Goal: Information Seeking & Learning: Learn about a topic

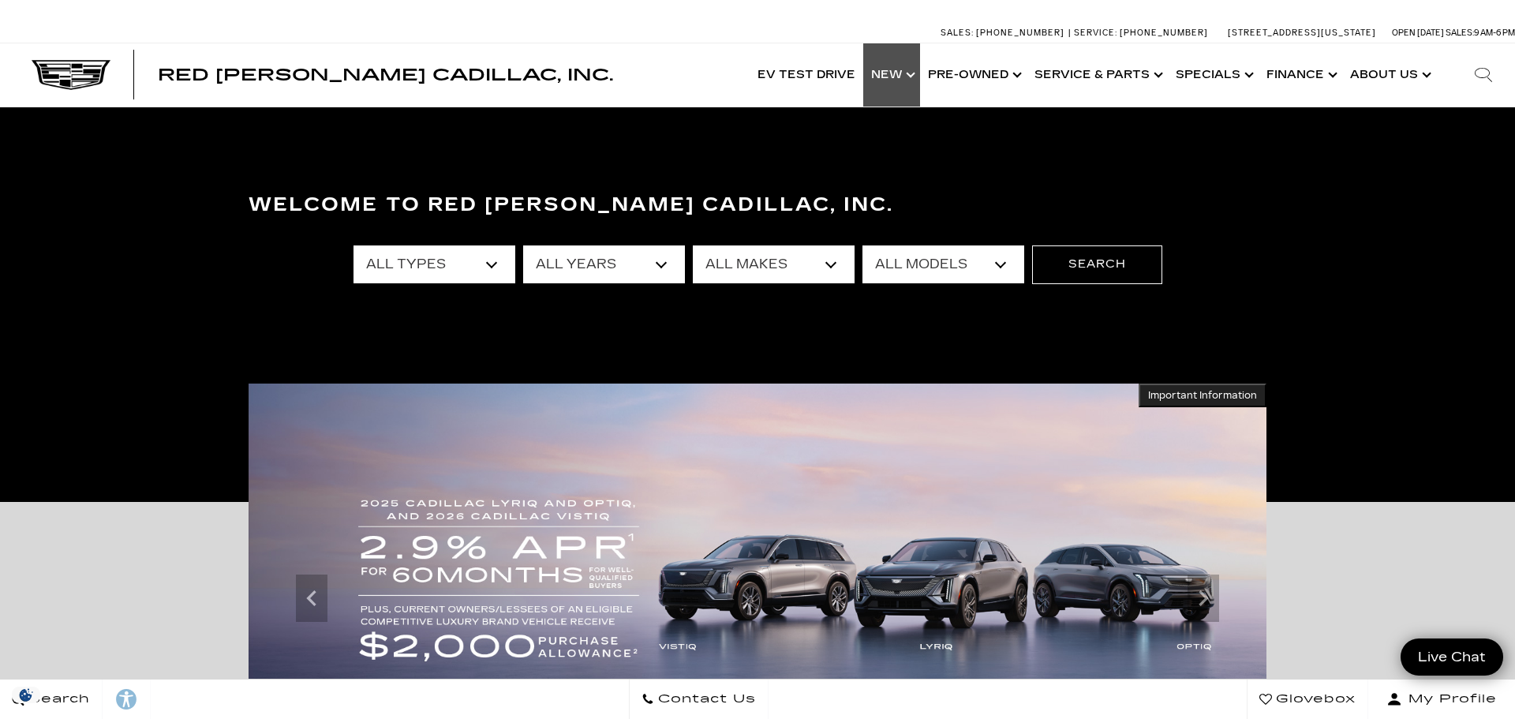
click at [893, 76] on link "Show New" at bounding box center [892, 74] width 57 height 63
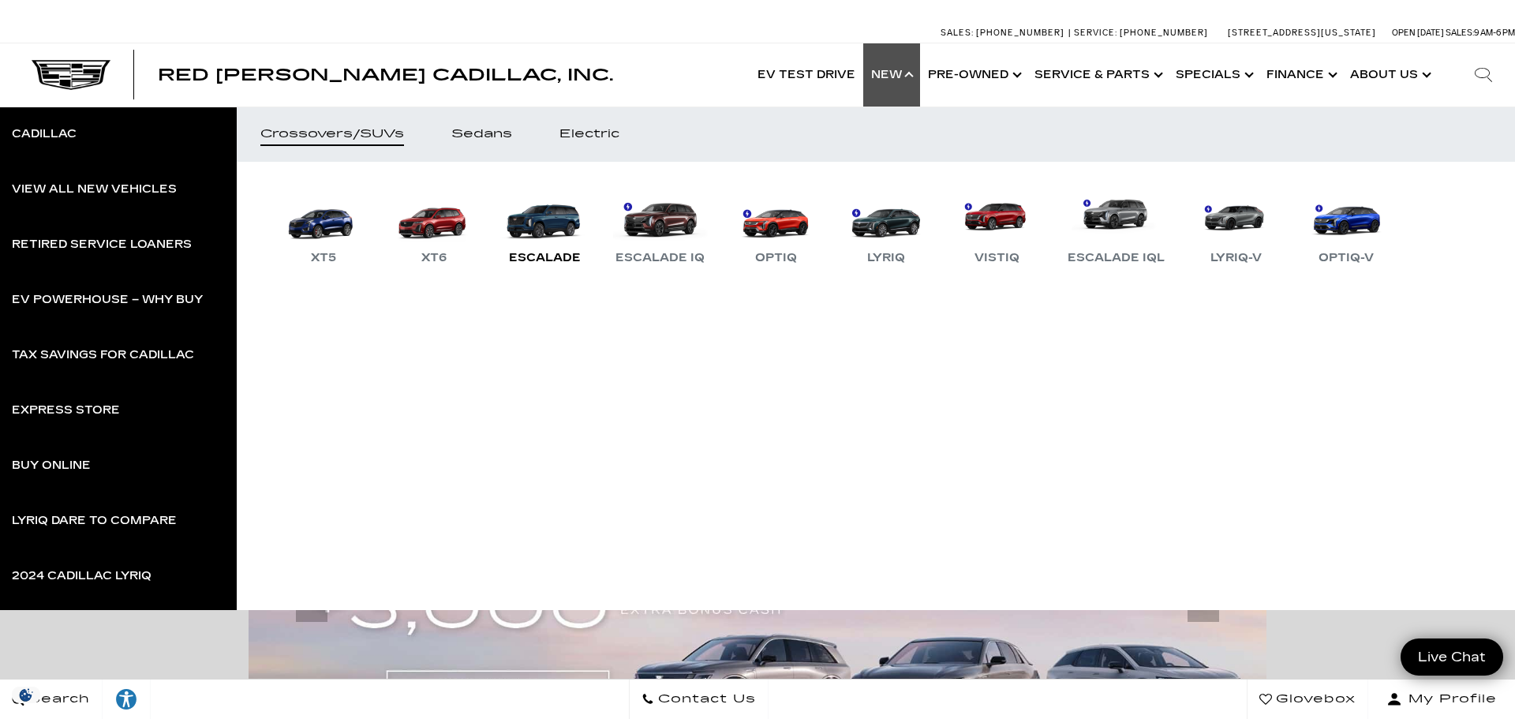
click at [549, 209] on link "Escalade" at bounding box center [544, 226] width 95 height 82
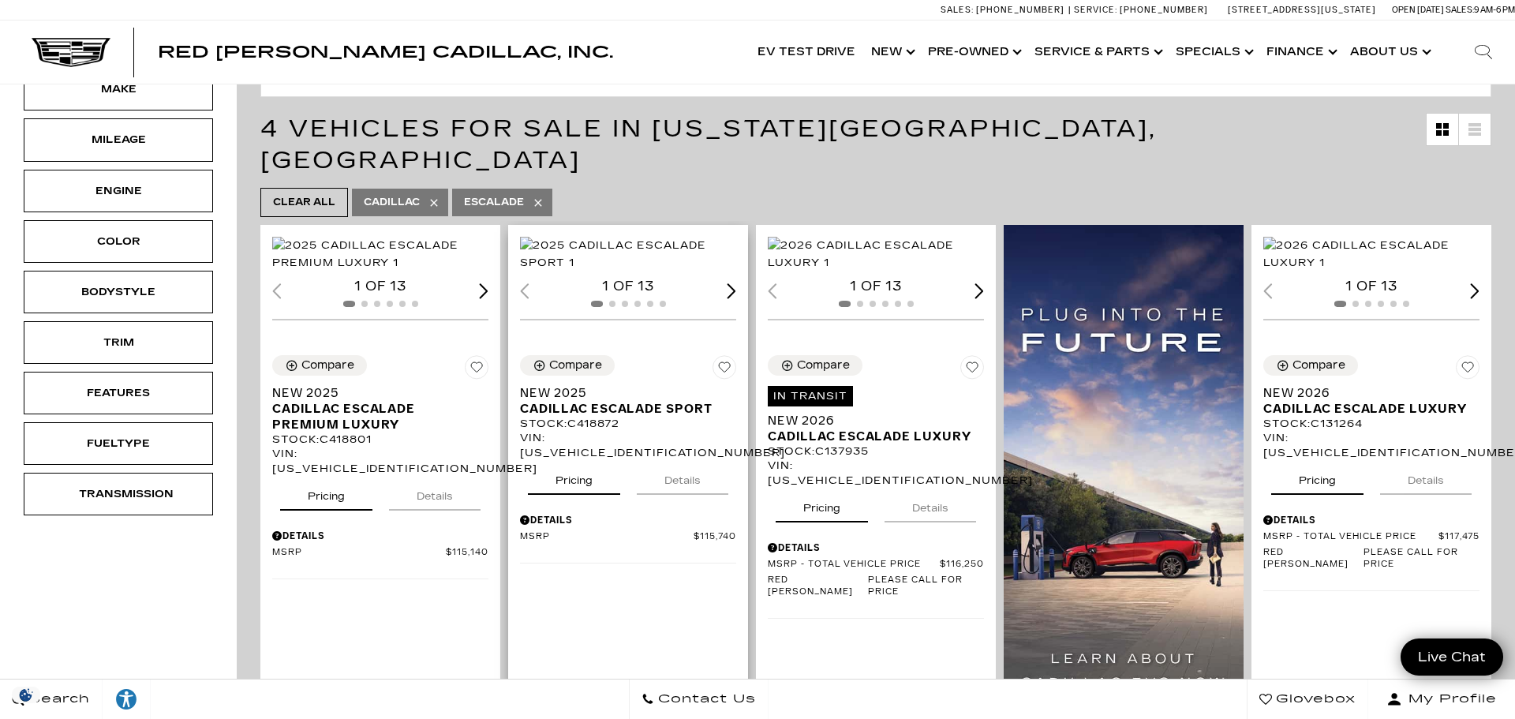
scroll to position [277, 0]
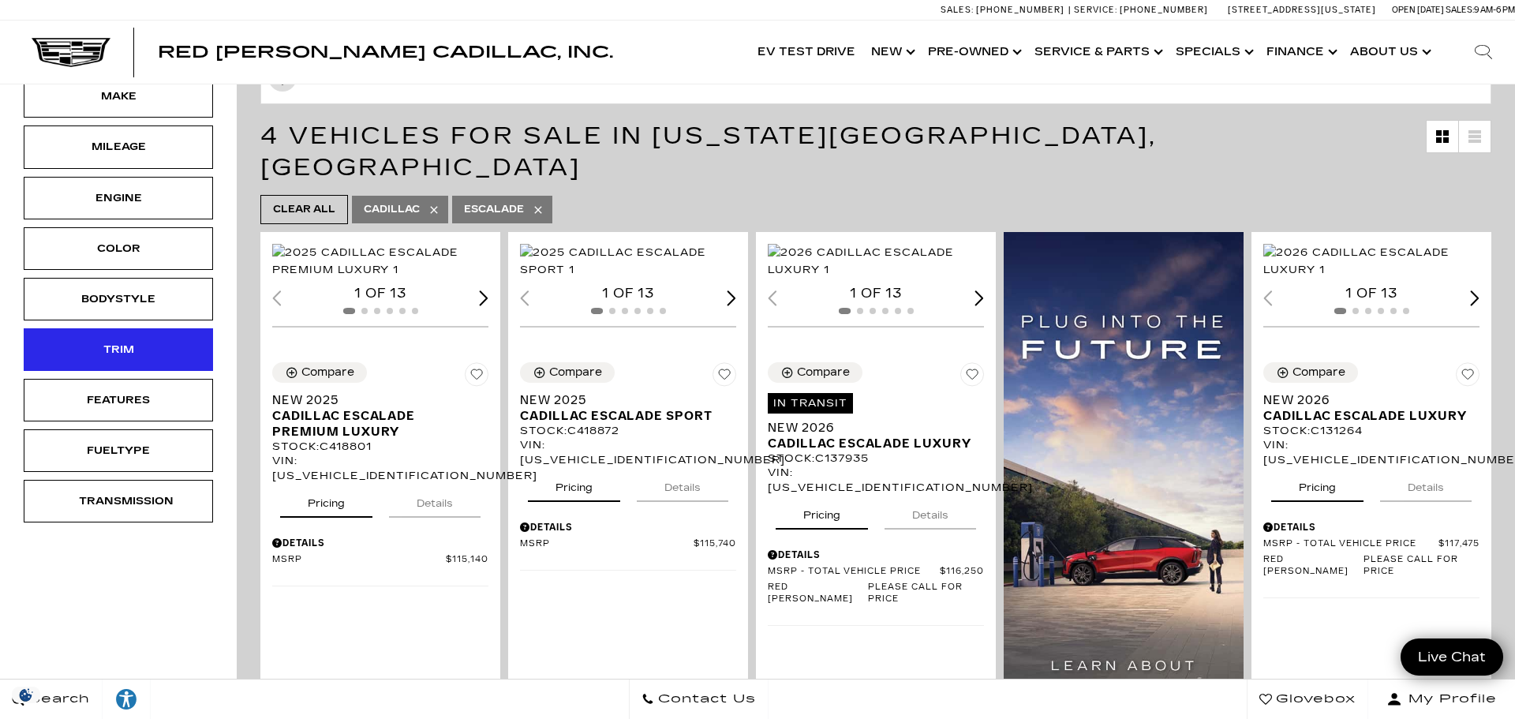
click at [94, 350] on div "Trim" at bounding box center [118, 349] width 79 height 17
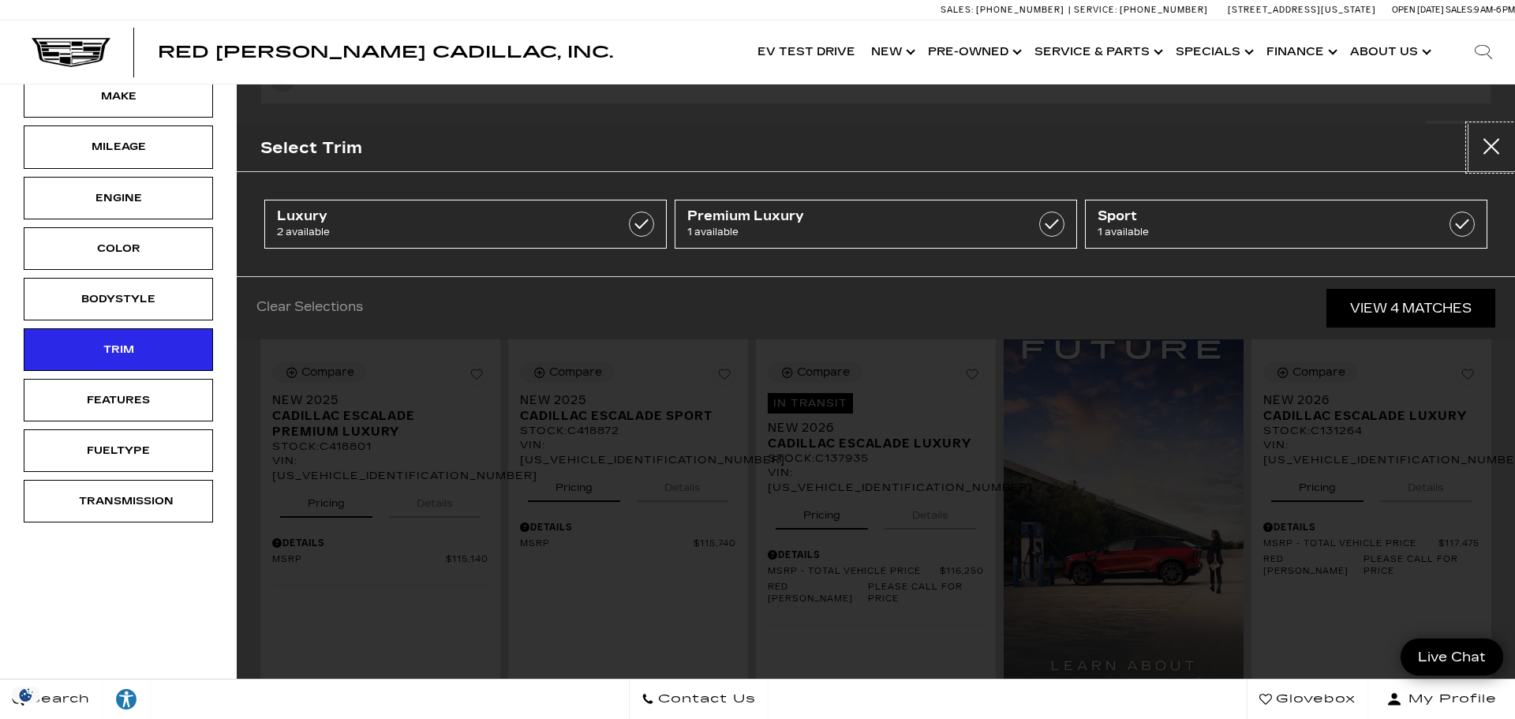
click at [1501, 150] on button "Close" at bounding box center [1491, 147] width 47 height 47
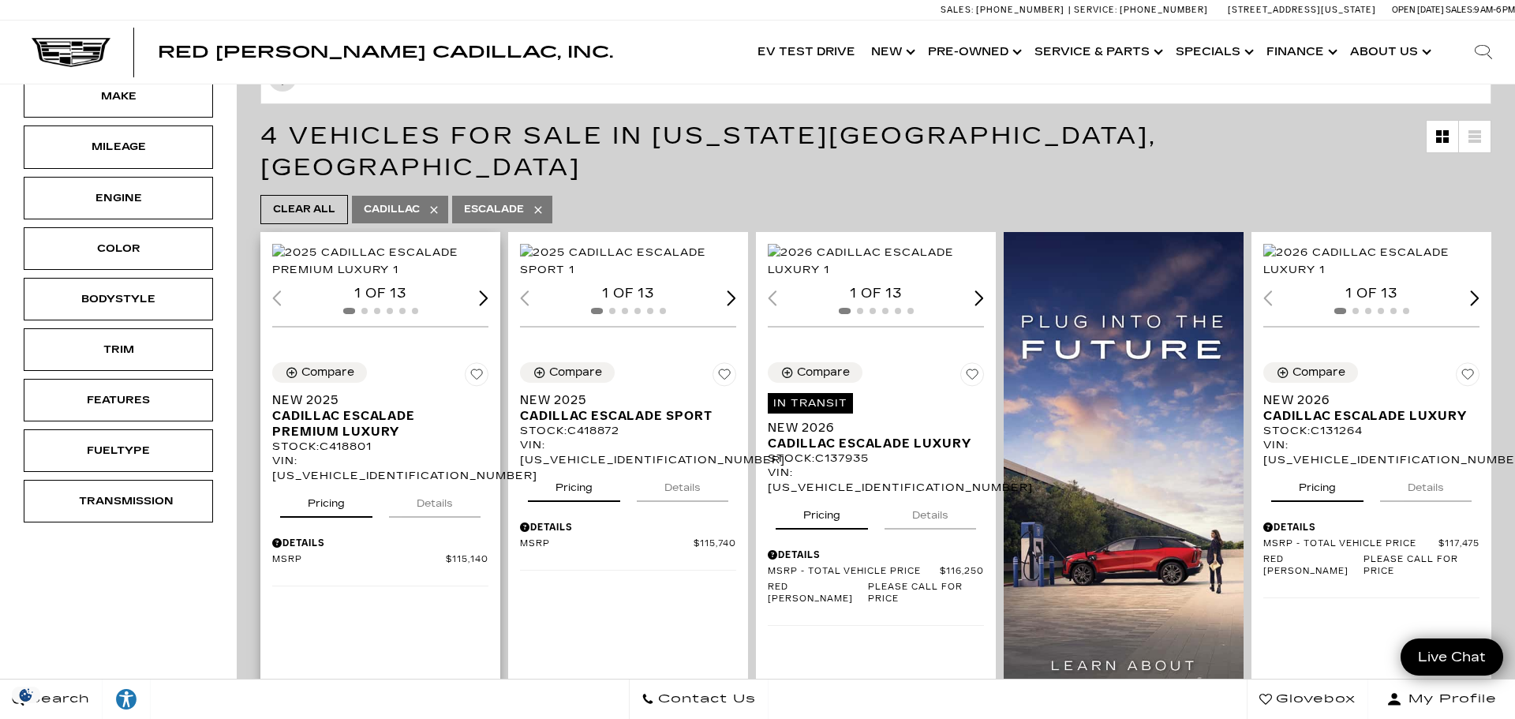
click at [378, 271] on img "1 / 2" at bounding box center [380, 261] width 216 height 35
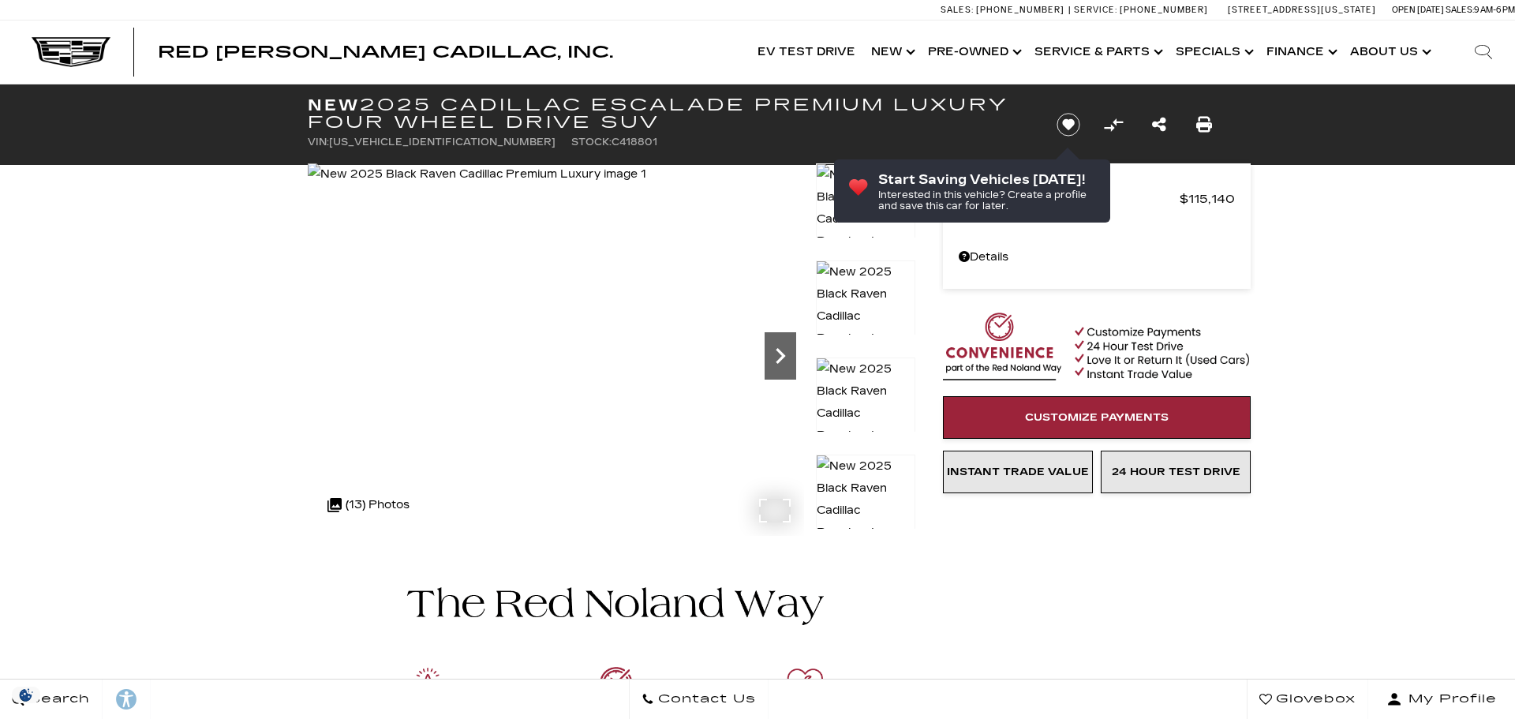
click at [790, 352] on icon "Next" at bounding box center [781, 356] width 32 height 32
click at [789, 354] on icon "Next" at bounding box center [781, 356] width 32 height 32
click at [789, 355] on icon "Next" at bounding box center [781, 356] width 32 height 32
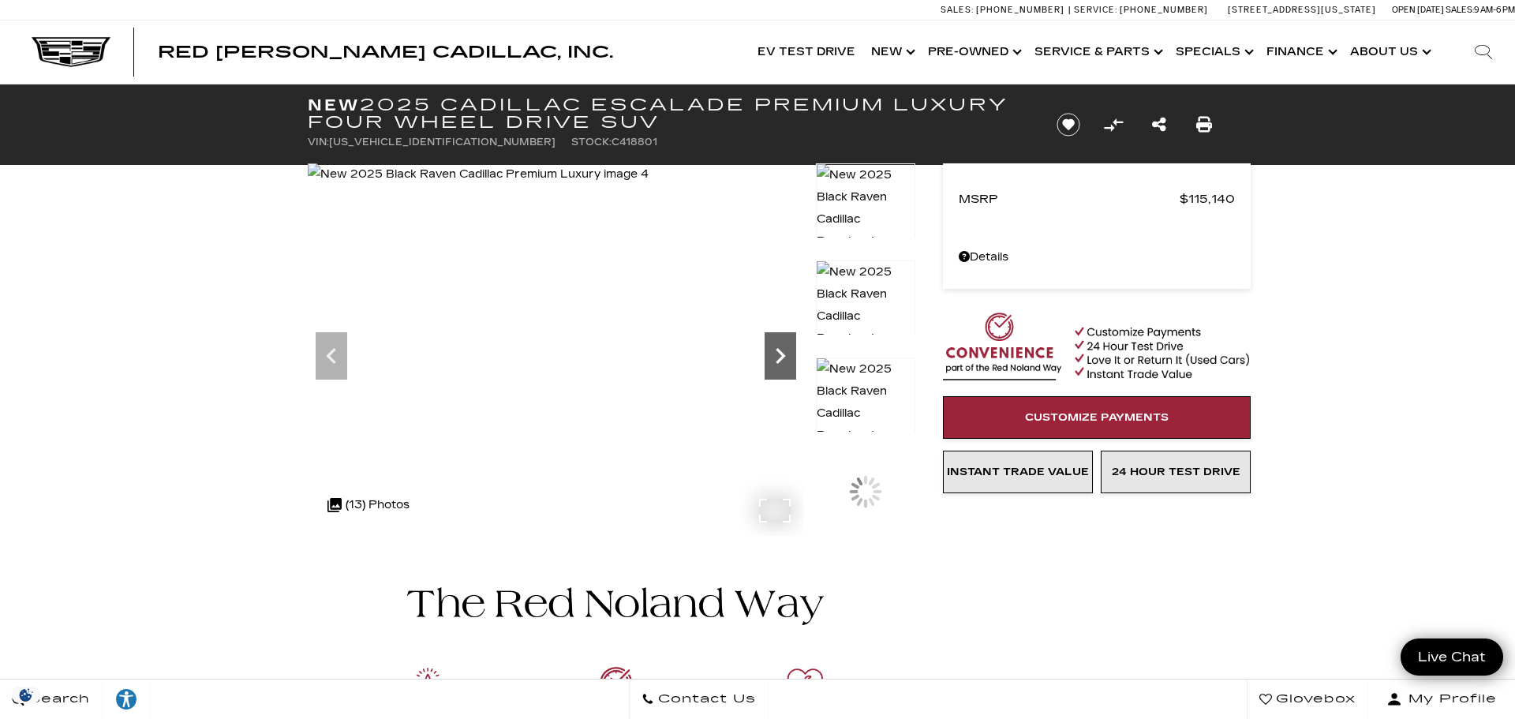
click at [789, 355] on icon "Next" at bounding box center [781, 356] width 32 height 32
click at [787, 354] on icon "Next" at bounding box center [781, 356] width 32 height 32
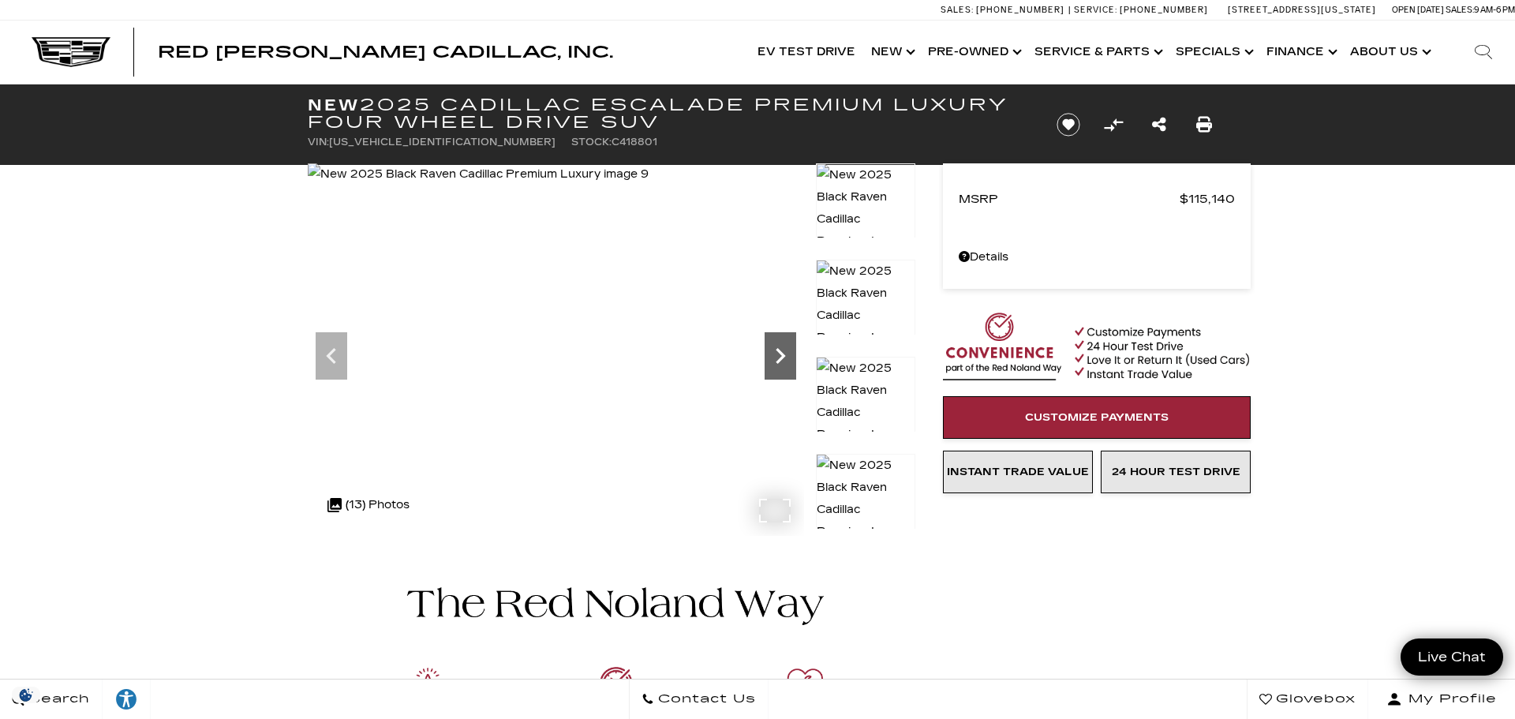
click at [787, 354] on icon "Next" at bounding box center [781, 356] width 32 height 32
click at [654, 185] on img at bounding box center [481, 174] width 347 height 22
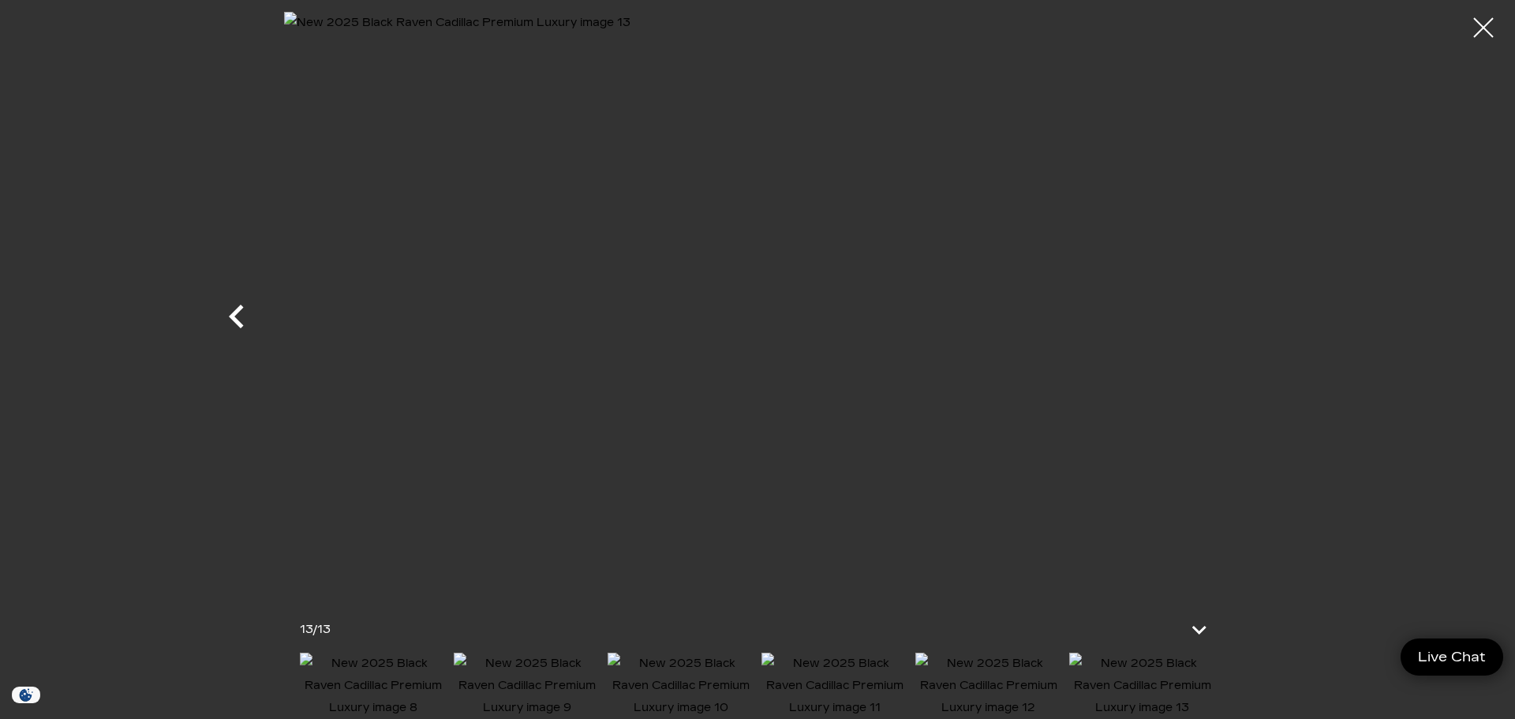
click at [245, 314] on icon "Previous" at bounding box center [236, 316] width 47 height 47
click at [232, 321] on icon "Previous" at bounding box center [236, 316] width 47 height 47
click at [232, 320] on icon "Previous" at bounding box center [236, 316] width 47 height 47
click at [235, 316] on icon "Previous" at bounding box center [236, 316] width 47 height 47
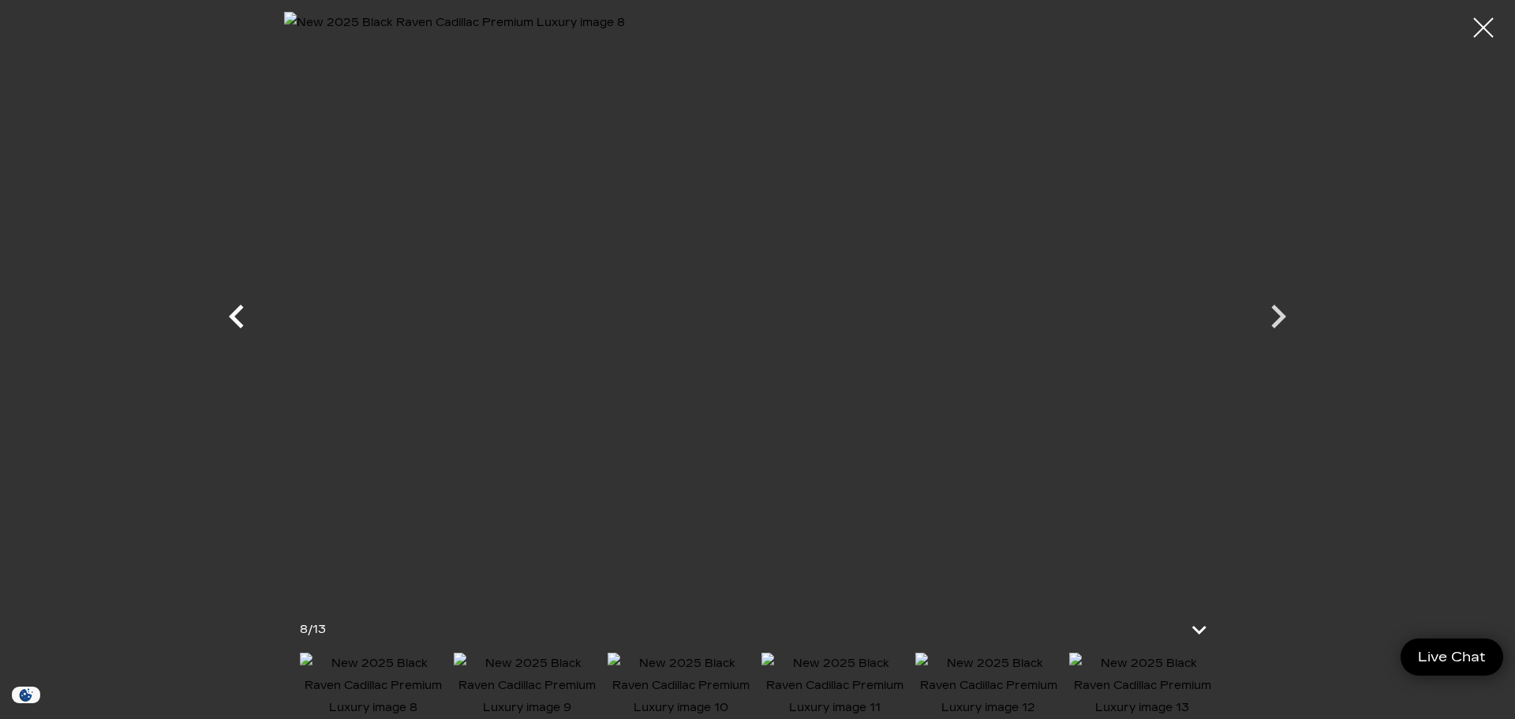
click at [235, 316] on icon "Previous" at bounding box center [236, 316] width 47 height 47
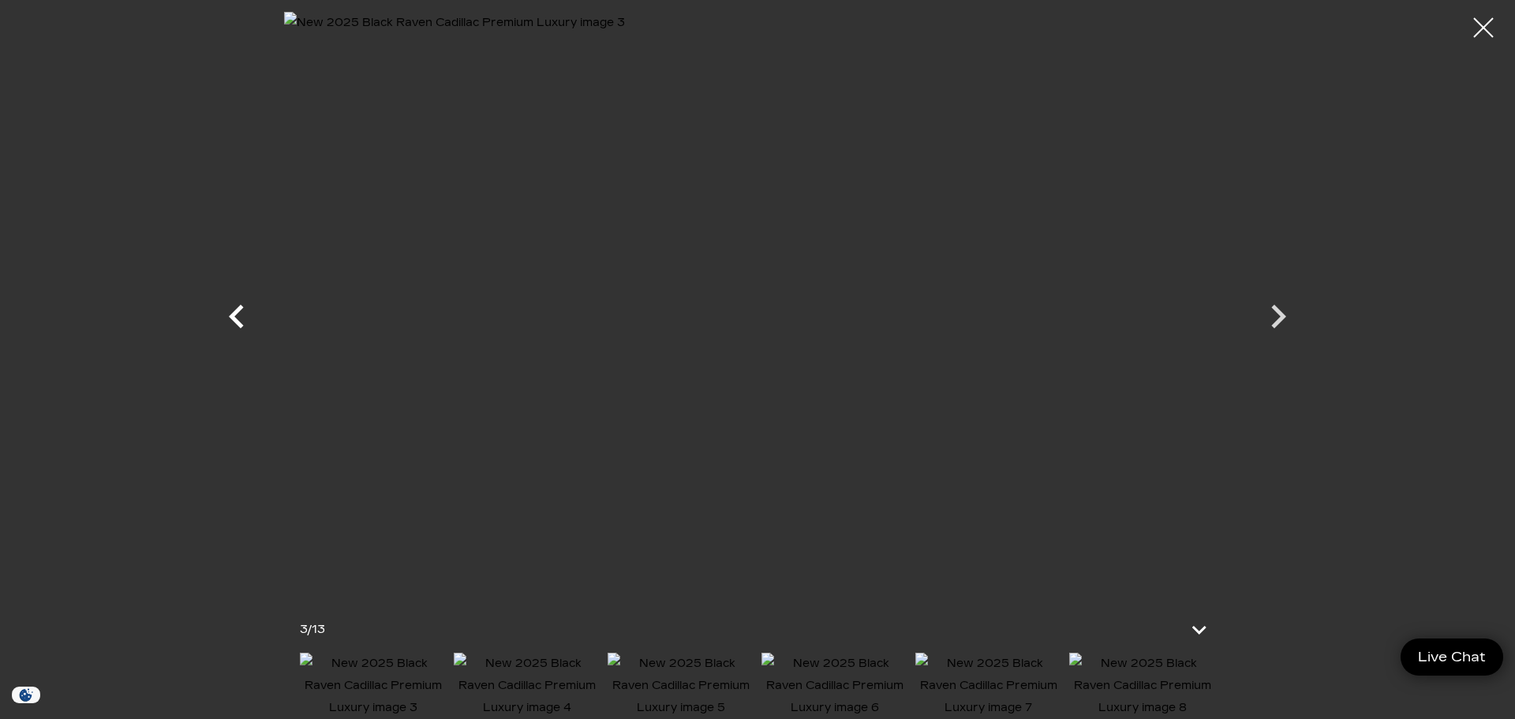
click at [235, 316] on icon "Previous" at bounding box center [236, 316] width 47 height 47
click at [1482, 29] on div at bounding box center [1484, 28] width 42 height 42
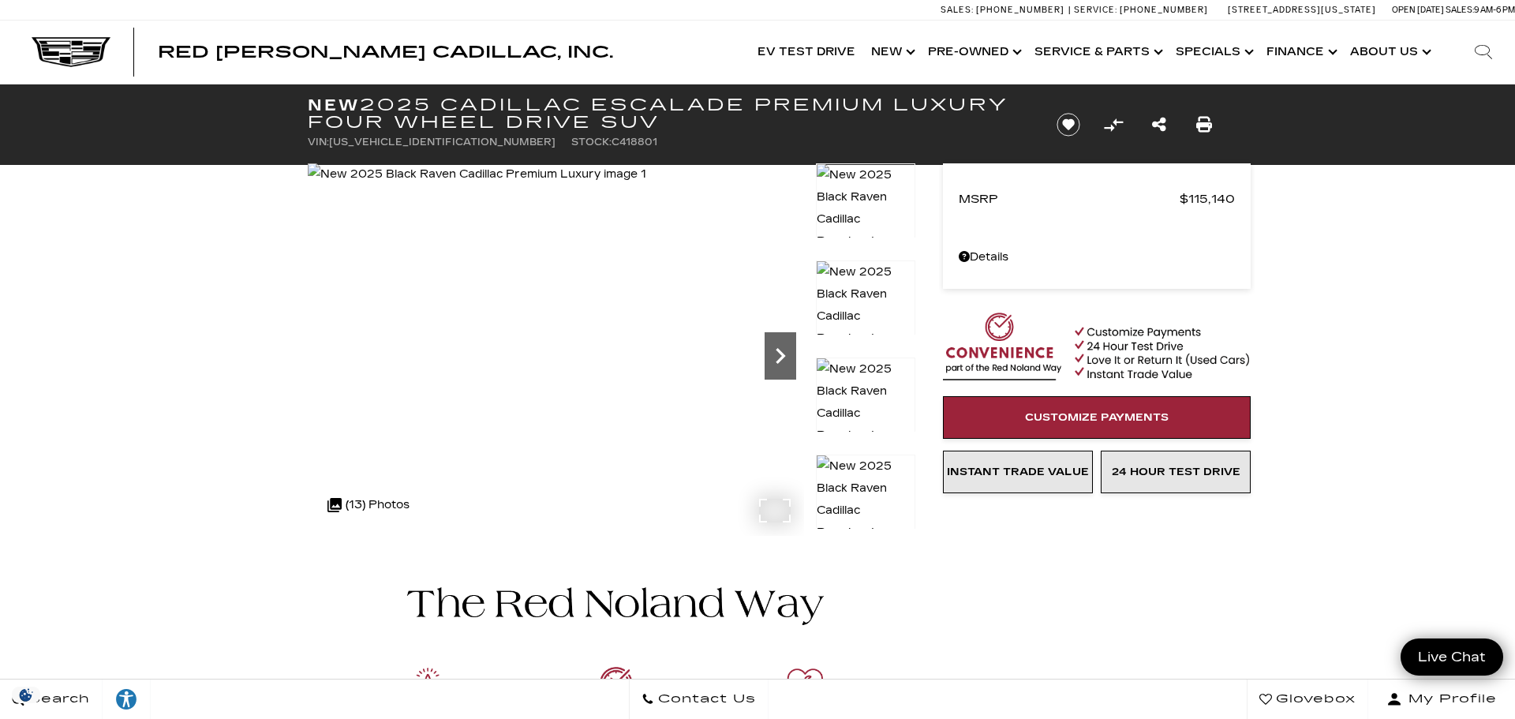
click at [790, 342] on icon "Next" at bounding box center [781, 356] width 32 height 32
click at [784, 350] on icon "Next" at bounding box center [781, 356] width 32 height 32
click at [784, 352] on icon "Next" at bounding box center [781, 356] width 32 height 32
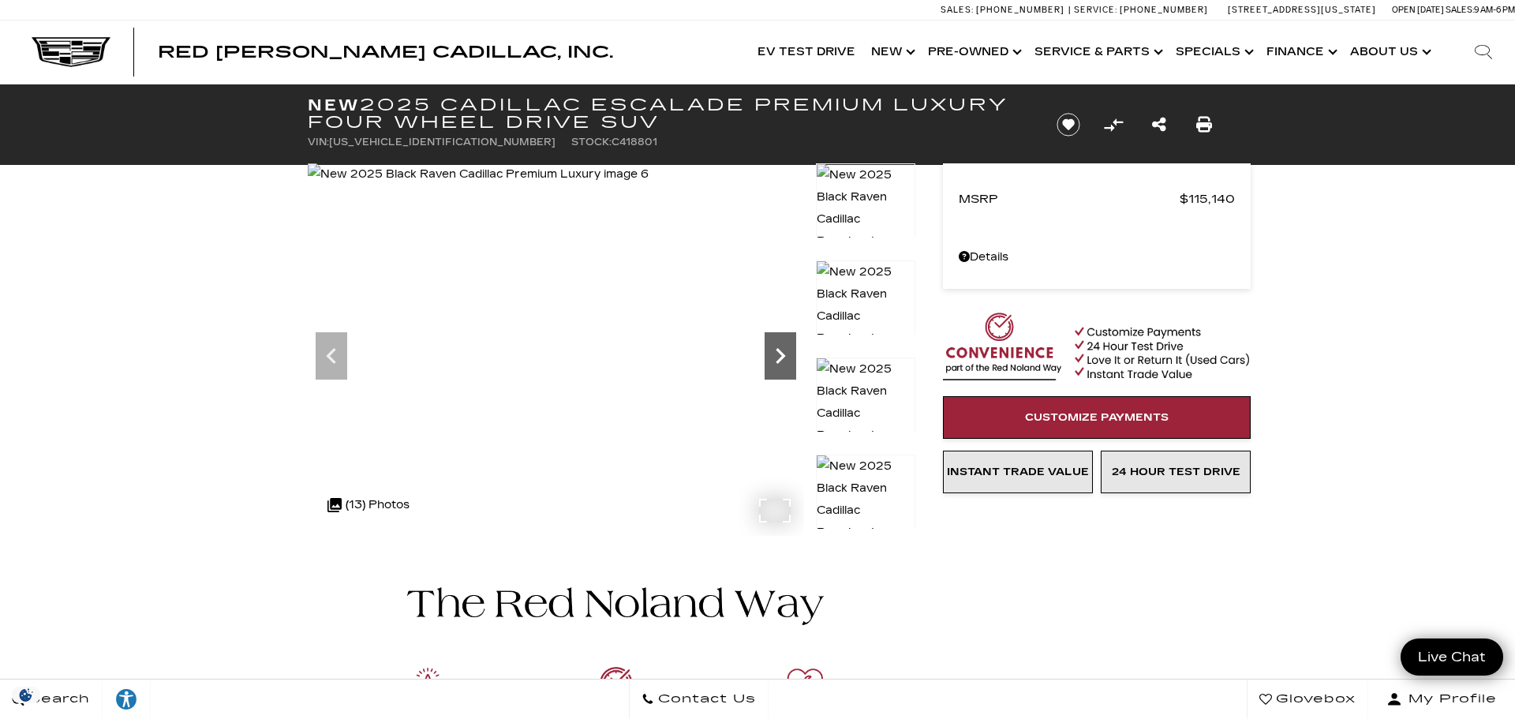
click at [782, 352] on icon "Next" at bounding box center [781, 356] width 32 height 32
click at [781, 354] on icon "Next" at bounding box center [780, 356] width 9 height 16
click at [781, 358] on icon "Next" at bounding box center [780, 356] width 9 height 16
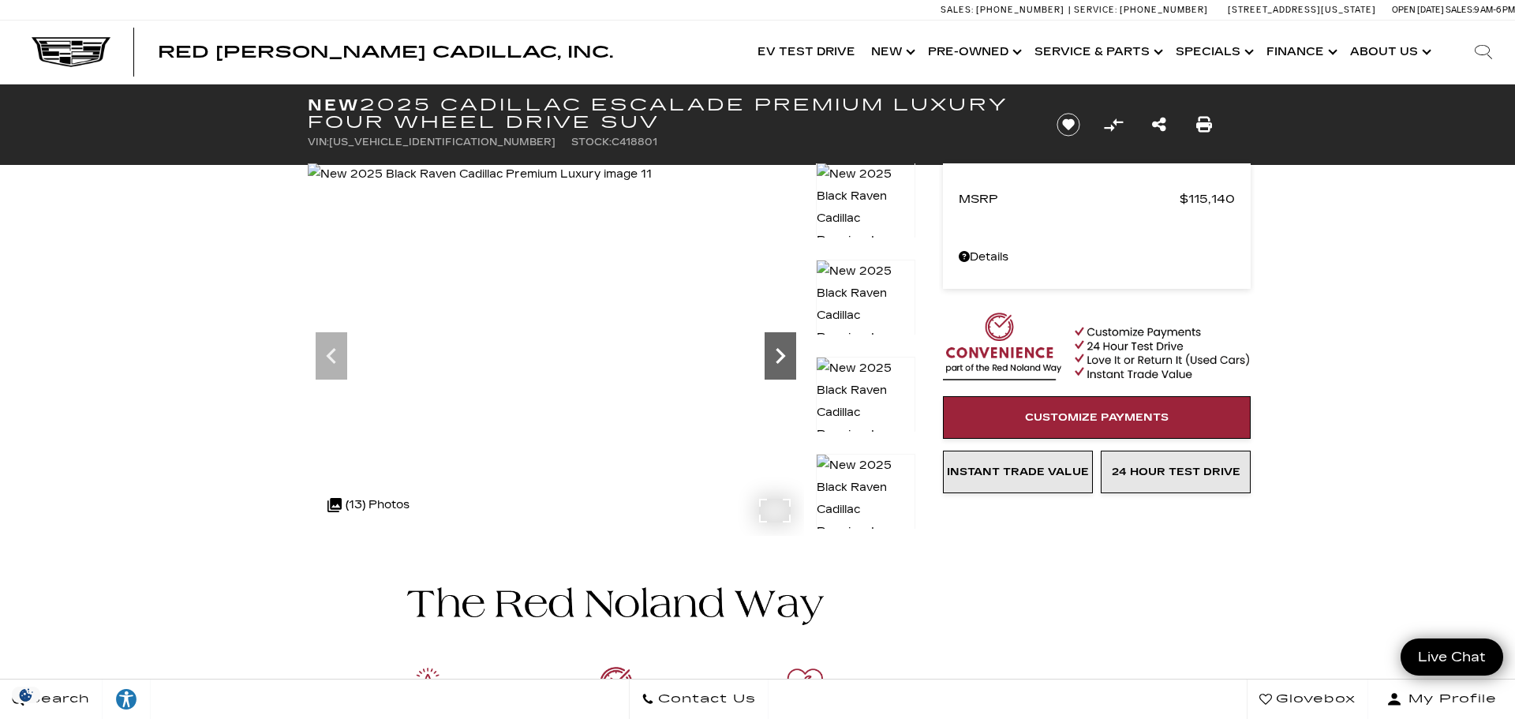
click at [781, 358] on icon "Next" at bounding box center [780, 356] width 9 height 16
click at [654, 185] on img at bounding box center [481, 174] width 347 height 22
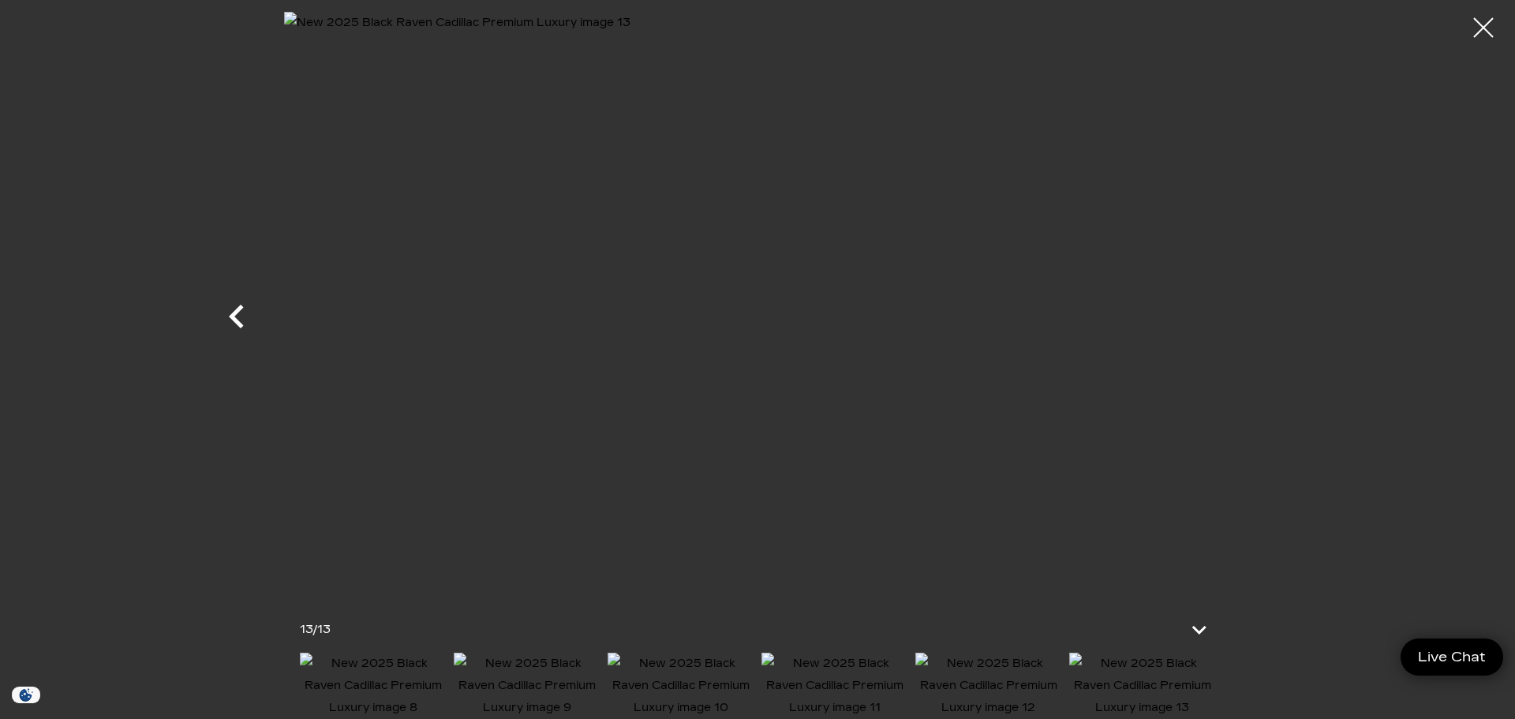
click at [238, 310] on icon "Previous" at bounding box center [236, 317] width 15 height 24
click at [239, 313] on icon "Previous" at bounding box center [236, 316] width 47 height 47
click at [240, 317] on icon "Previous" at bounding box center [236, 316] width 47 height 47
click at [1283, 311] on icon "Next" at bounding box center [1278, 316] width 47 height 47
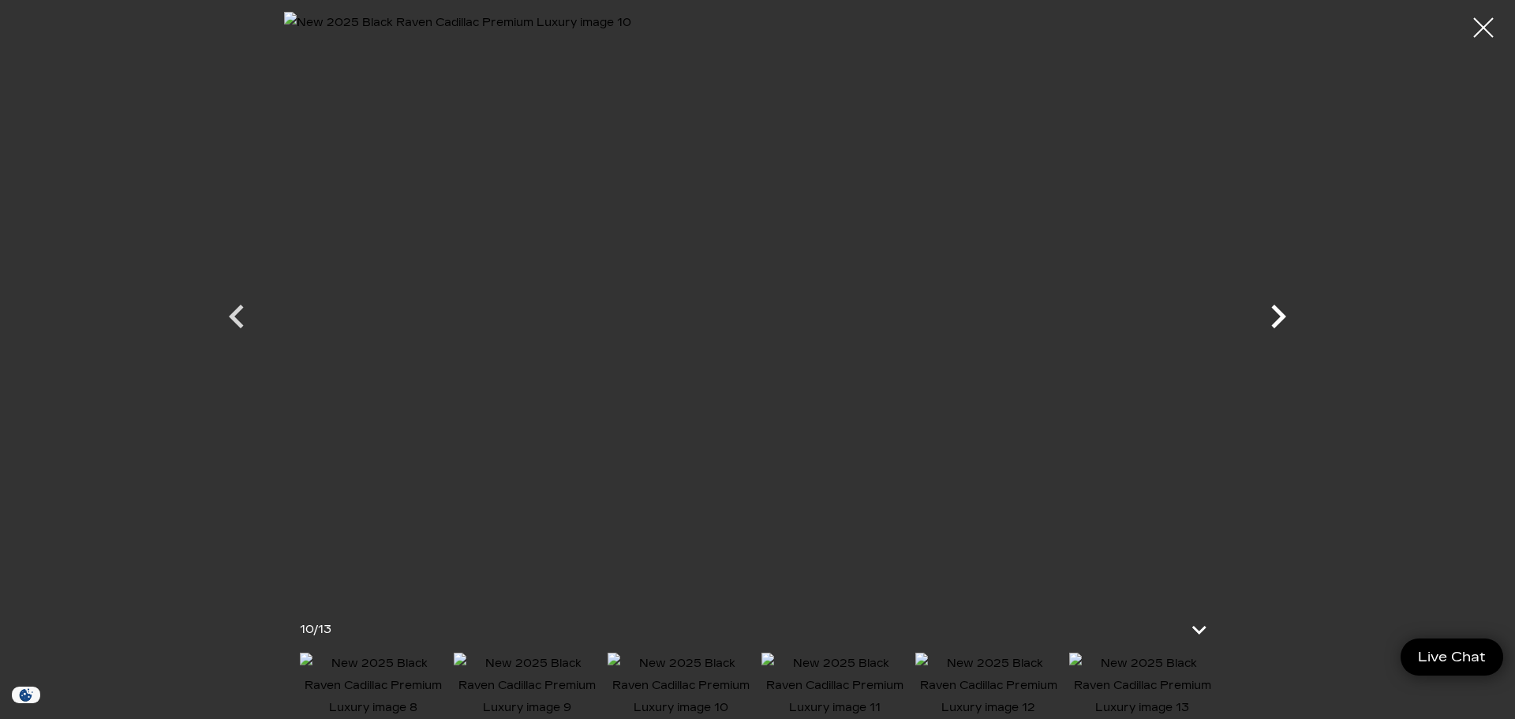
click at [1277, 316] on icon "Next" at bounding box center [1278, 316] width 47 height 47
click at [241, 324] on icon "Previous" at bounding box center [236, 317] width 15 height 24
click at [249, 323] on icon "Previous" at bounding box center [236, 316] width 47 height 47
click at [246, 320] on icon "Previous" at bounding box center [236, 316] width 47 height 47
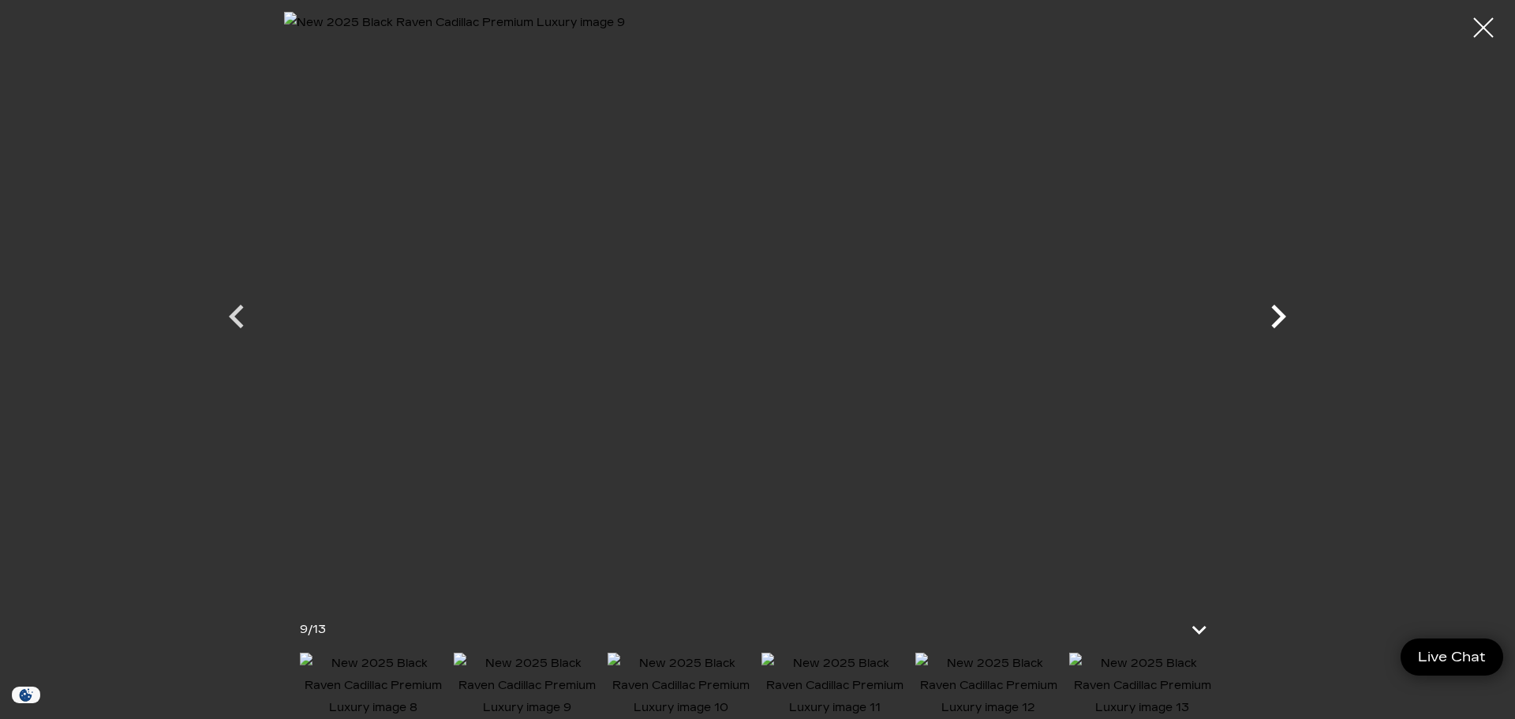
click at [249, 327] on icon "Previous" at bounding box center [236, 316] width 47 height 47
click at [237, 320] on icon "Previous" at bounding box center [236, 317] width 15 height 24
click at [255, 315] on icon "Previous" at bounding box center [236, 316] width 47 height 47
click at [242, 316] on icon "Previous" at bounding box center [236, 316] width 47 height 47
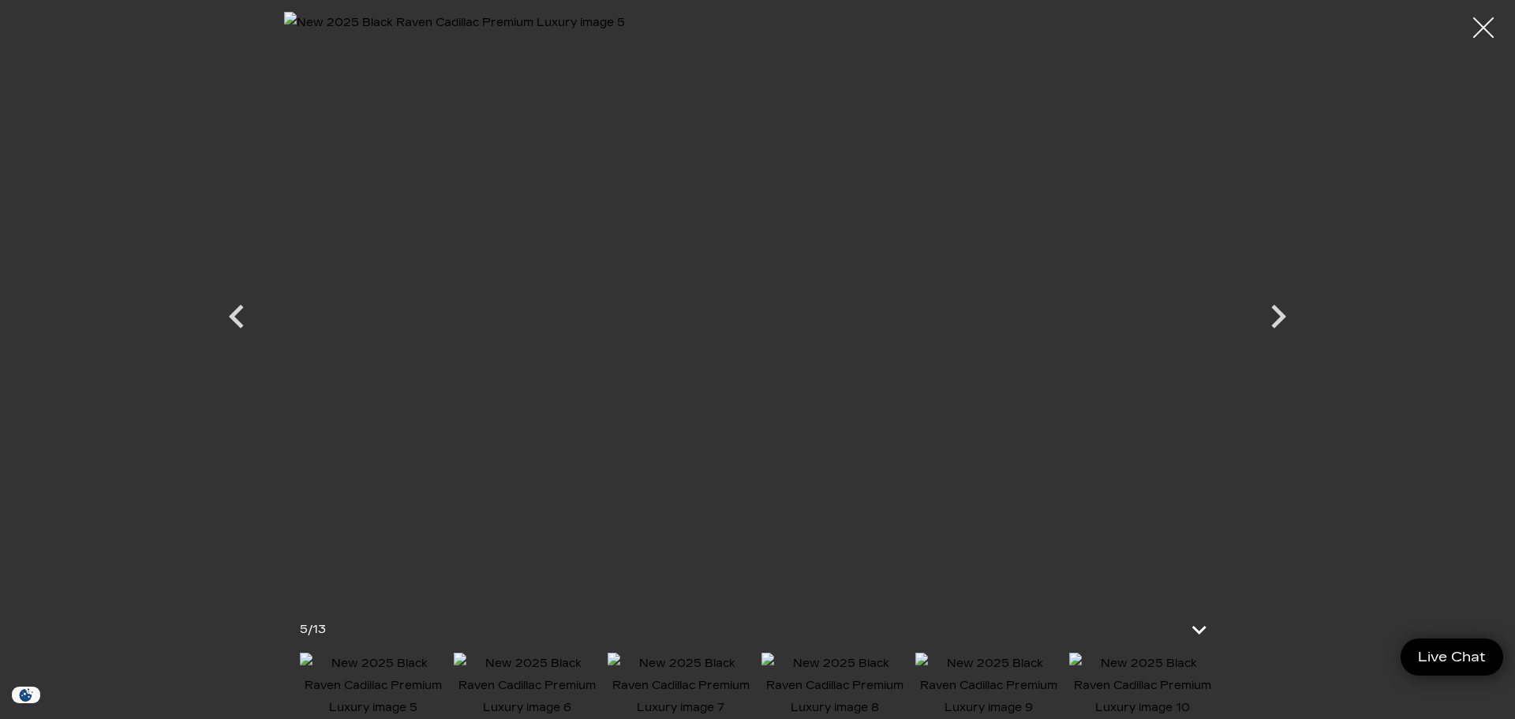
click at [1482, 28] on div at bounding box center [1484, 28] width 42 height 42
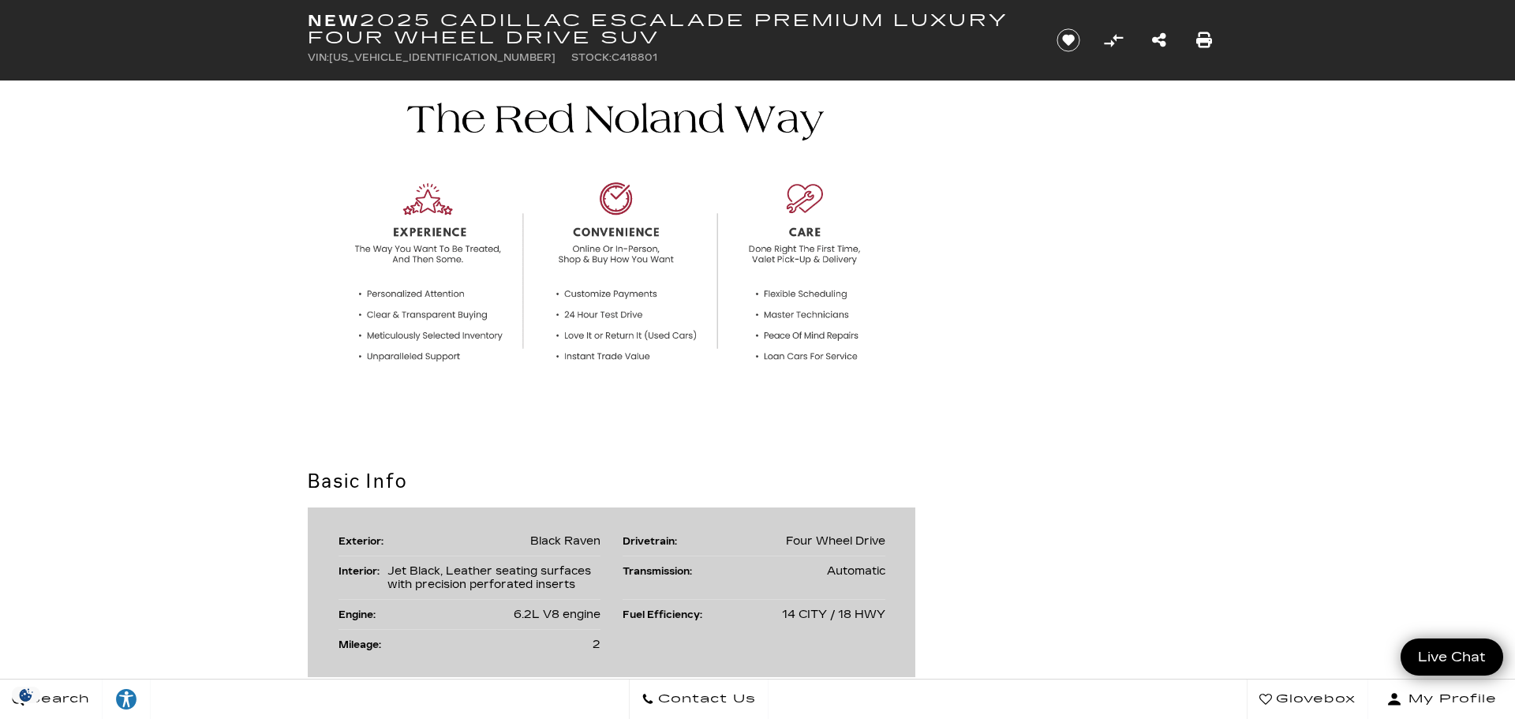
scroll to position [0, 0]
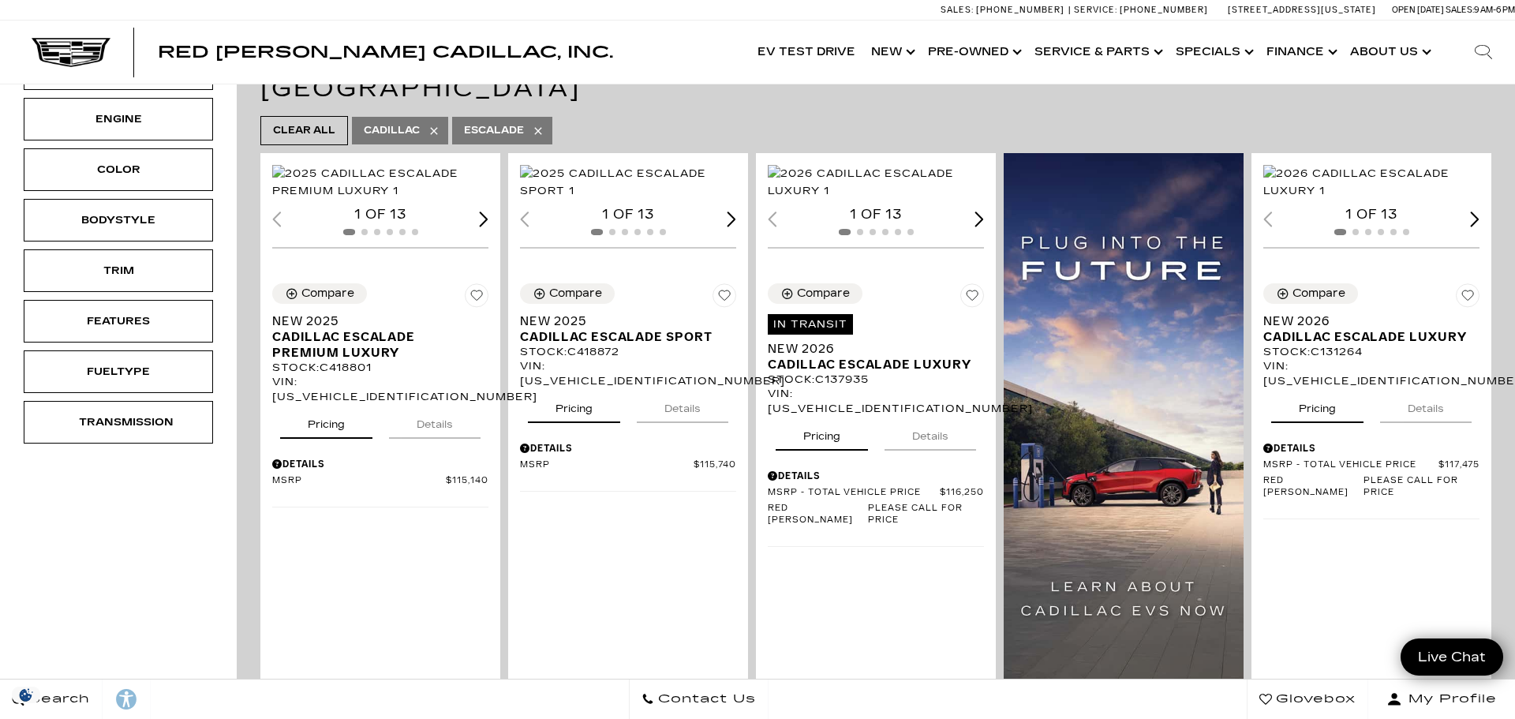
scroll to position [357, 0]
click at [1364, 184] on img "1 / 2" at bounding box center [1372, 181] width 216 height 35
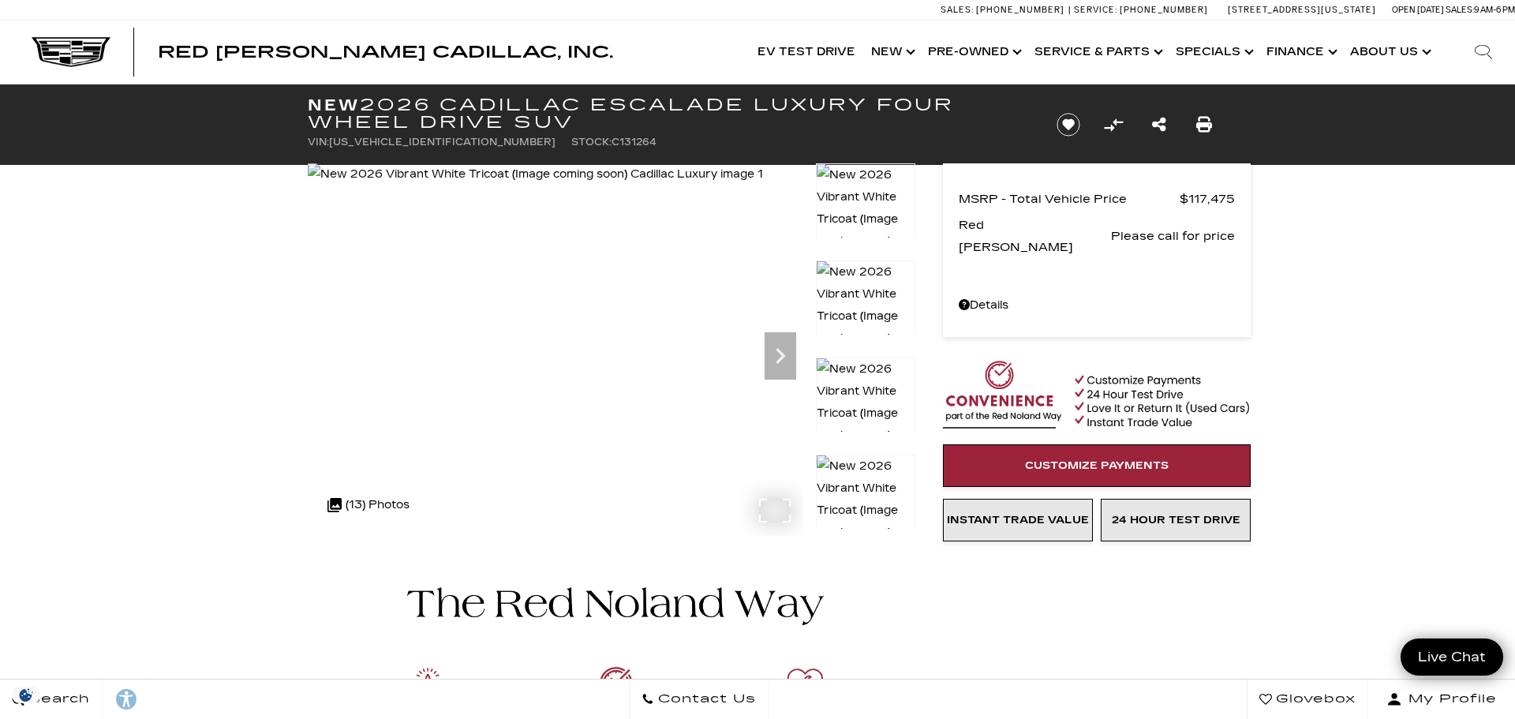
click at [645, 185] on img at bounding box center [535, 174] width 455 height 22
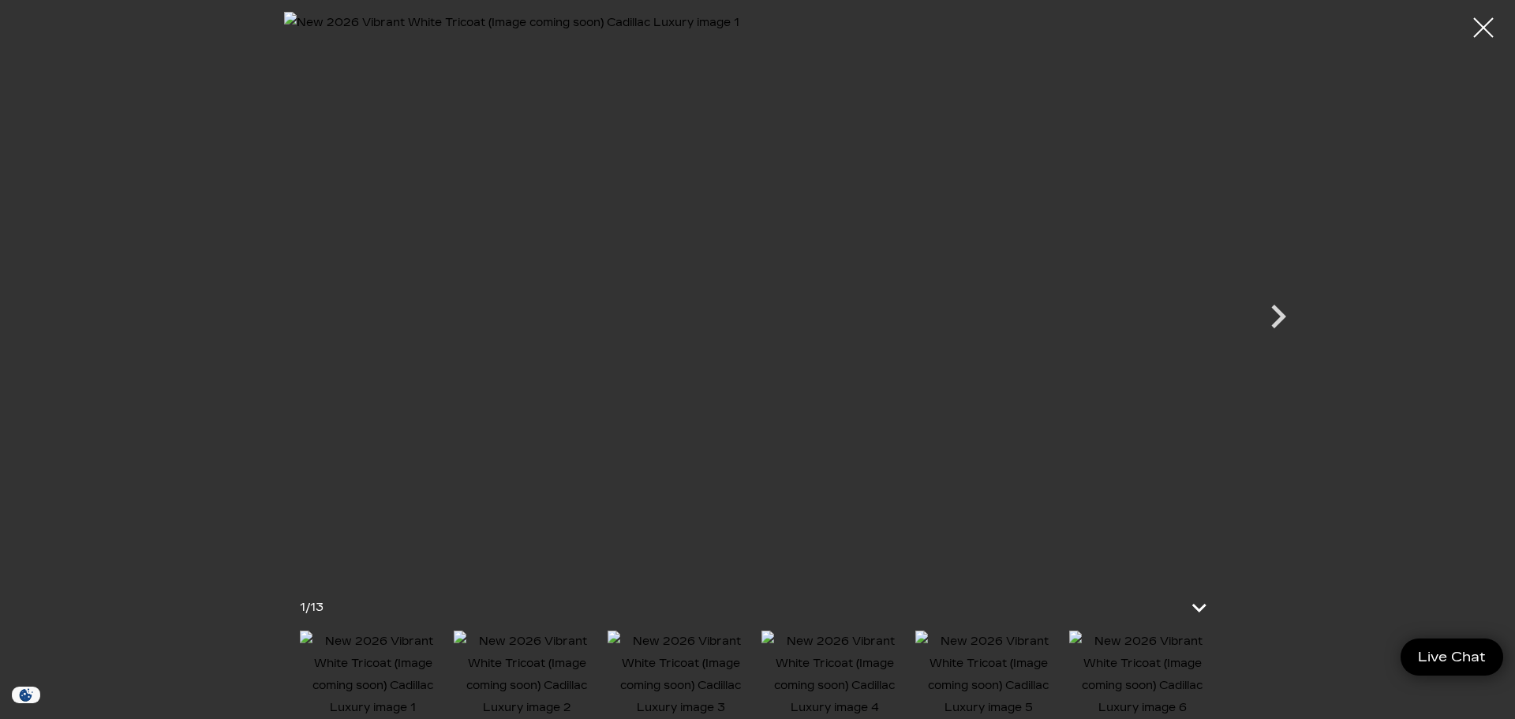
click at [1000, 330] on img at bounding box center [757, 302] width 947 height 581
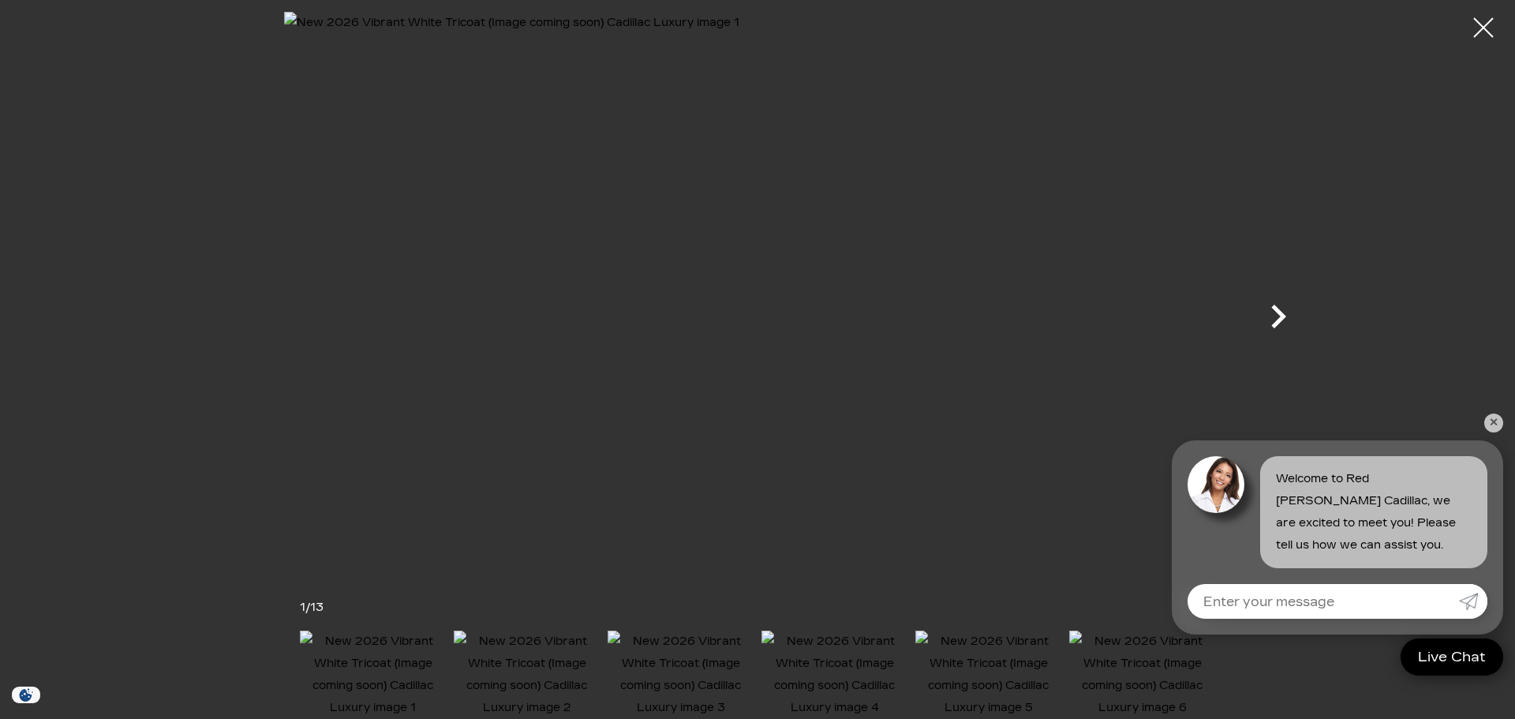
click at [1276, 312] on icon "Next" at bounding box center [1278, 316] width 47 height 47
click at [1496, 423] on link "✕" at bounding box center [1494, 423] width 19 height 19
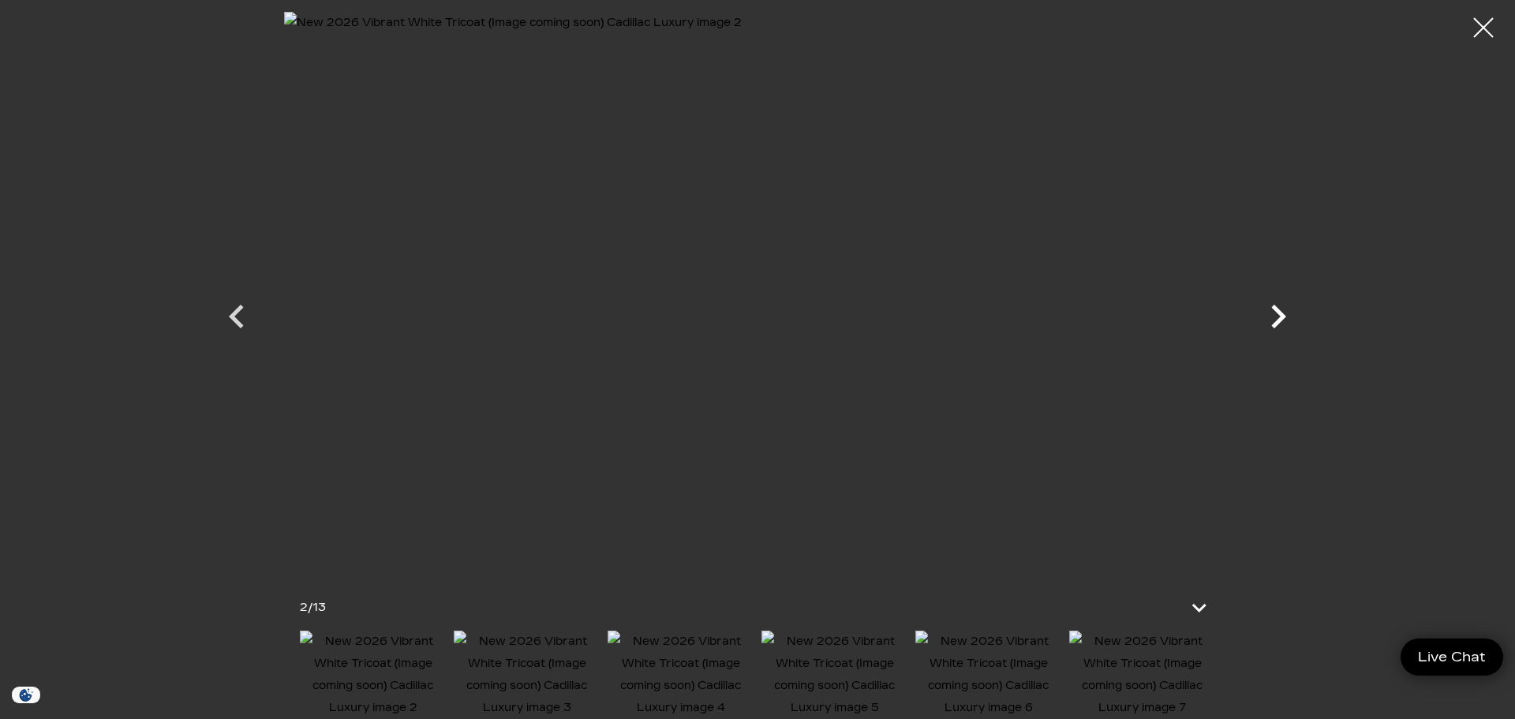
click at [1277, 316] on icon "Next" at bounding box center [1278, 316] width 47 height 47
click at [1278, 317] on icon "Next" at bounding box center [1278, 316] width 47 height 47
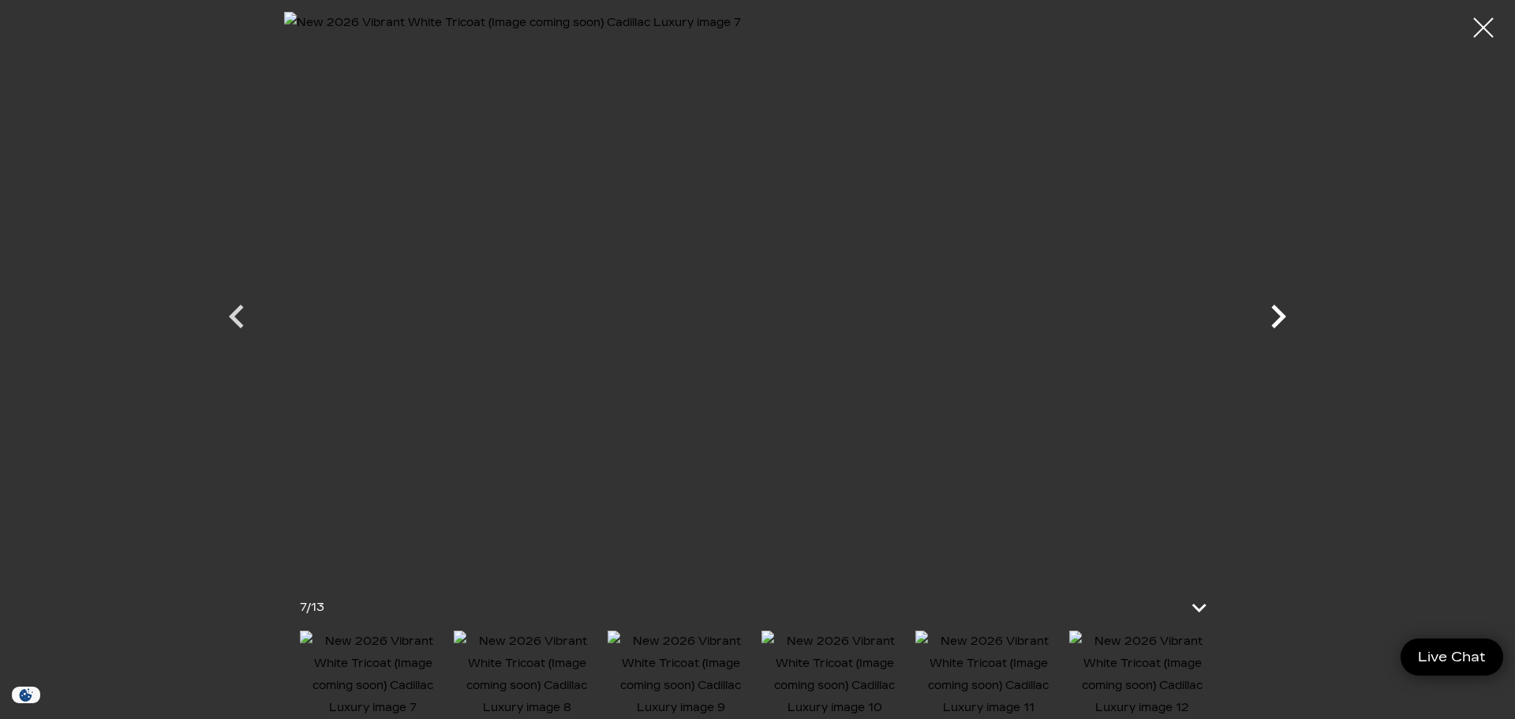
click at [1278, 317] on icon "Next" at bounding box center [1278, 316] width 47 height 47
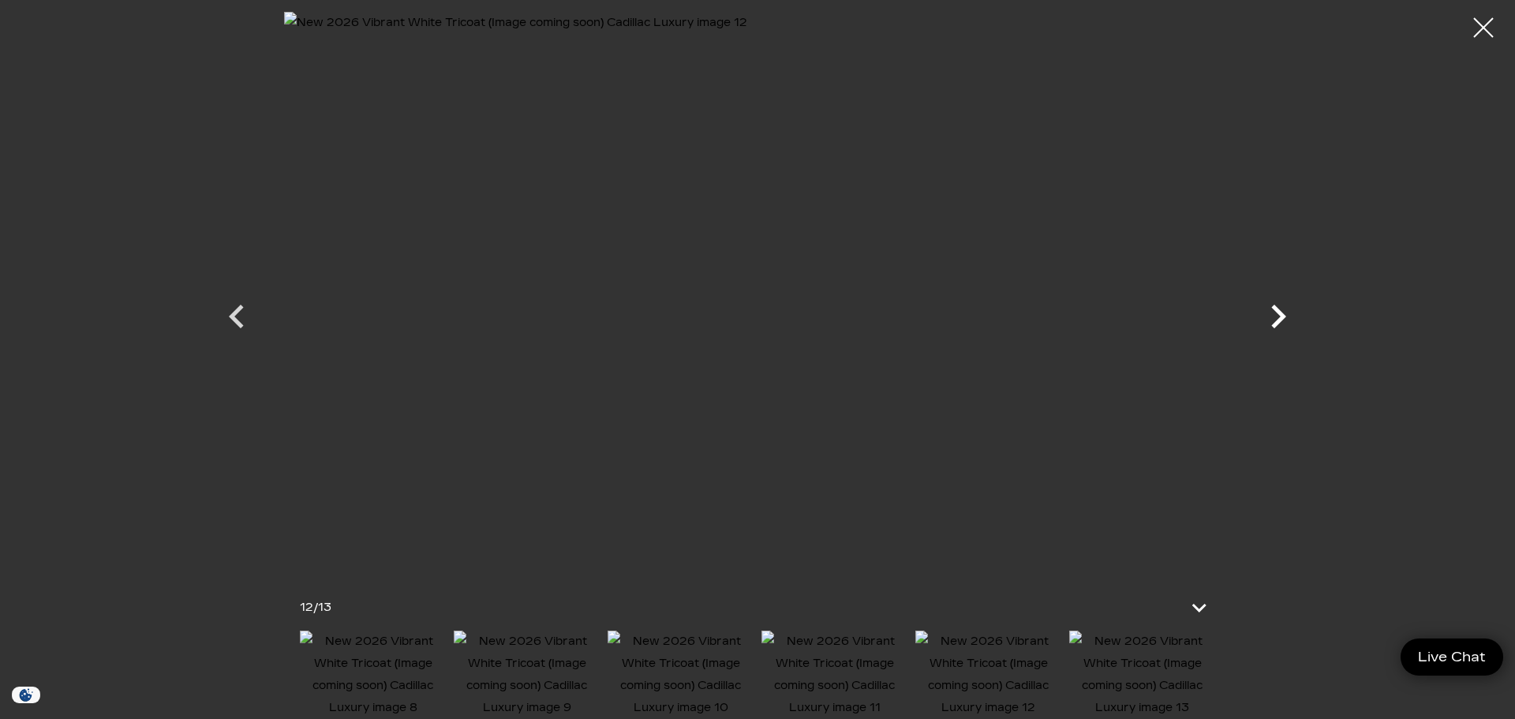
click at [1278, 317] on icon "Next" at bounding box center [1278, 316] width 47 height 47
click at [1278, 317] on div at bounding box center [757, 302] width 1105 height 581
click at [241, 318] on icon "Previous" at bounding box center [236, 316] width 47 height 47
click at [241, 320] on icon "Previous" at bounding box center [236, 316] width 47 height 47
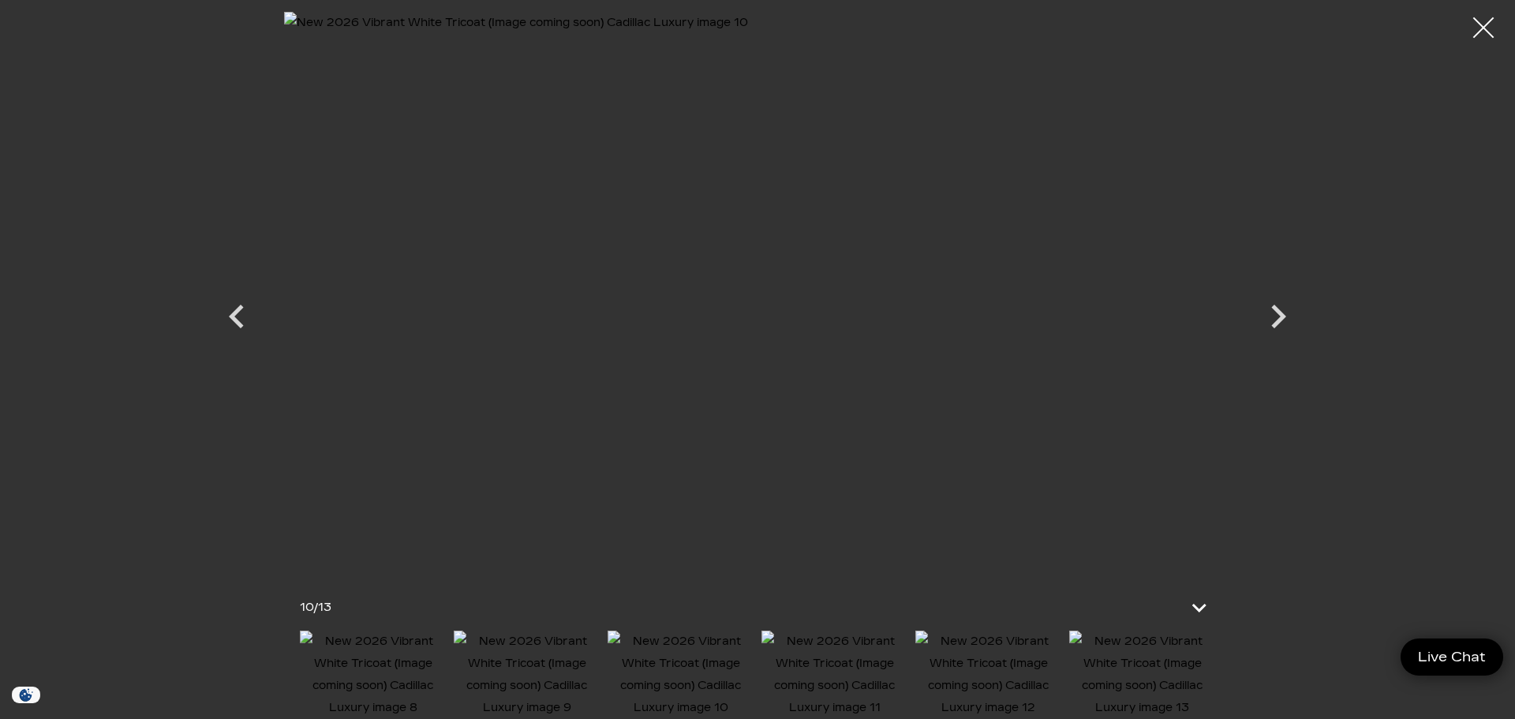
click at [1489, 28] on div at bounding box center [1484, 28] width 42 height 42
